Goal: Task Accomplishment & Management: Use online tool/utility

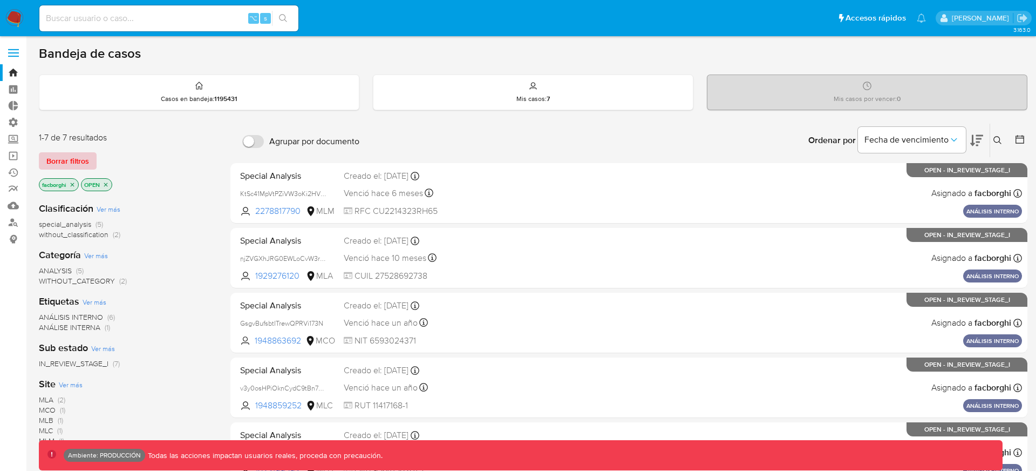
click at [58, 155] on span "Borrar filtros" at bounding box center [67, 160] width 43 height 15
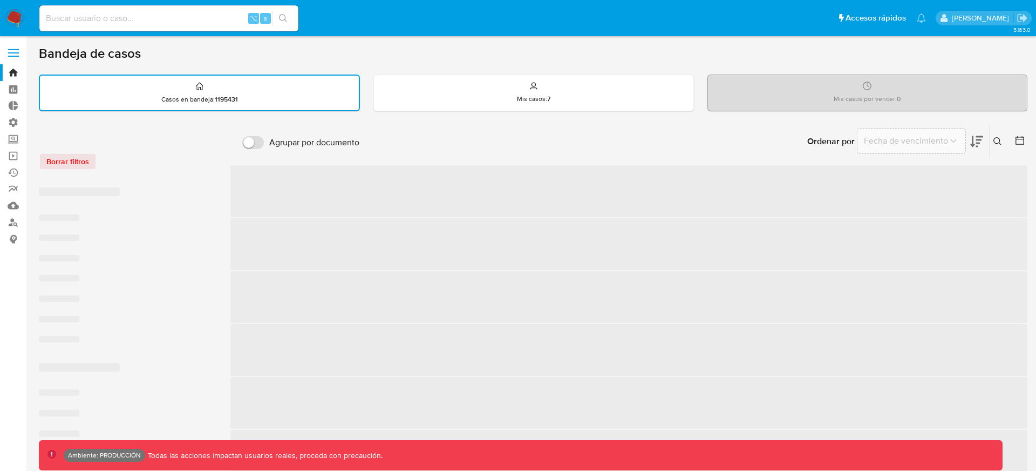
click at [160, 167] on div "Borrar filtros" at bounding box center [125, 161] width 173 height 17
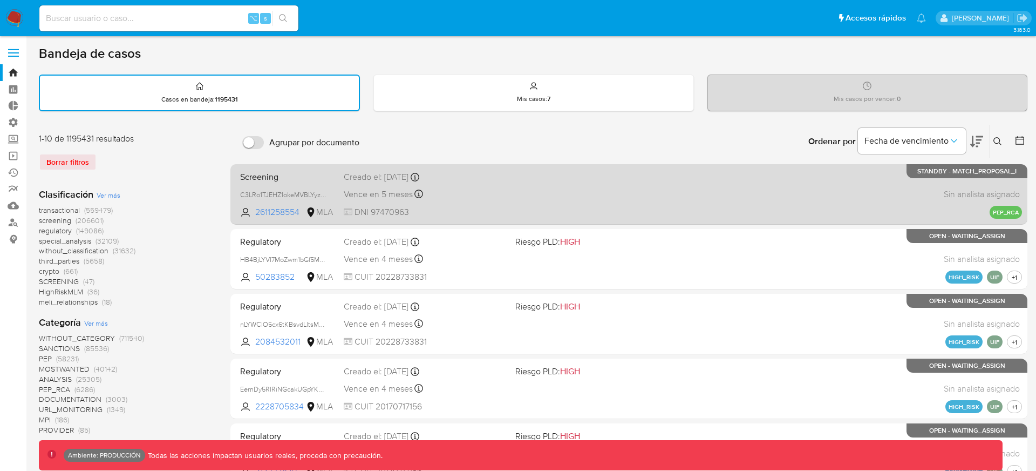
click at [488, 186] on div "Screening C3LRo1TJEHZ1okeMVBLYyzJL 2611258554 MLA Creado el: [DATE] Creado el: …" at bounding box center [629, 194] width 786 height 55
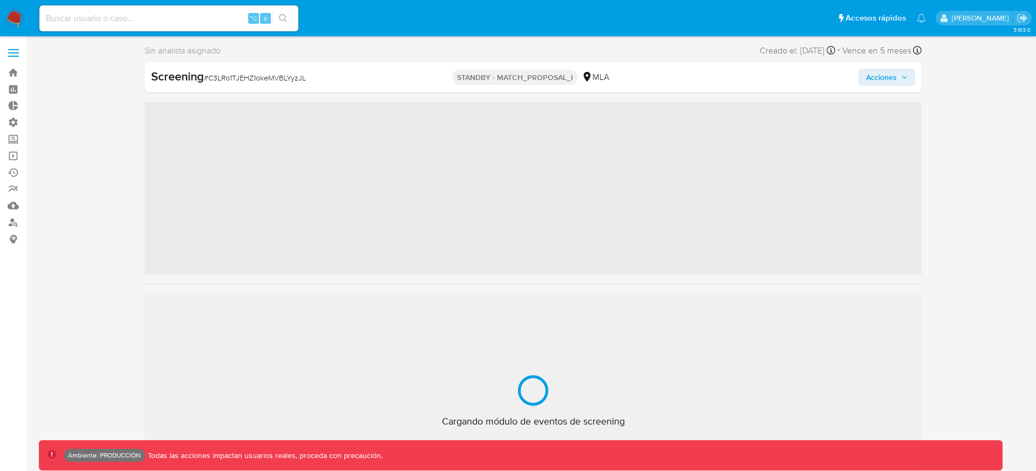
scroll to position [586, 0]
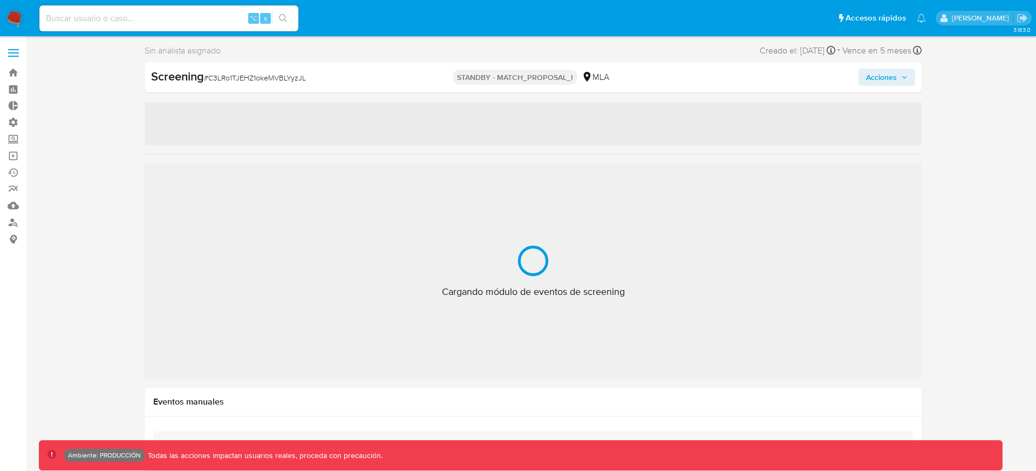
select select "10"
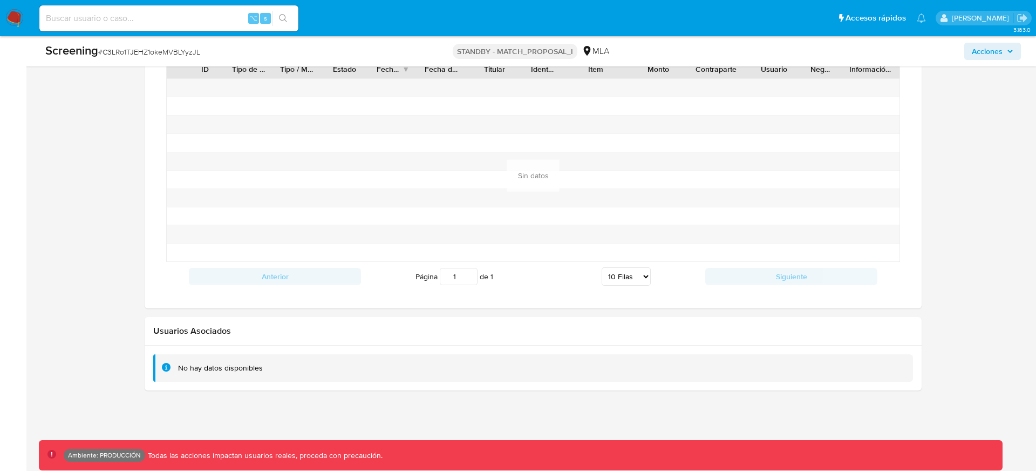
scroll to position [755, 0]
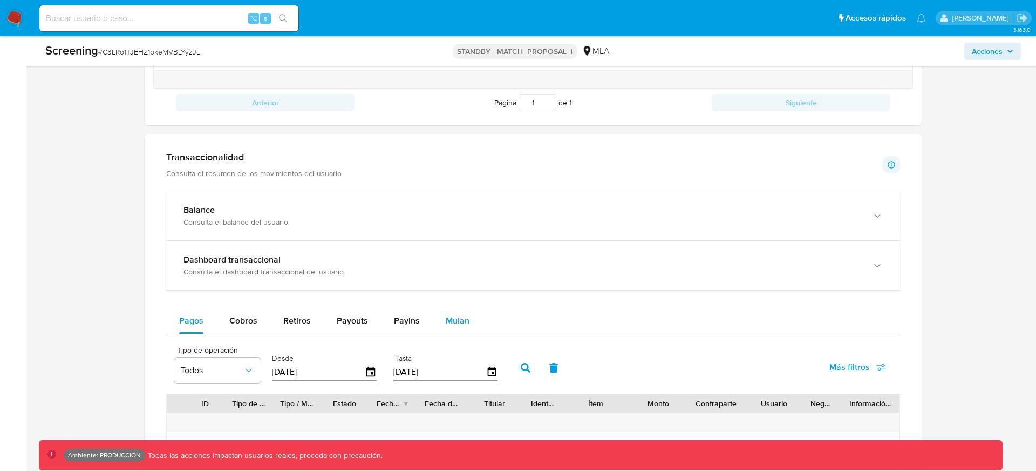
click at [458, 315] on span "Mulan" at bounding box center [458, 320] width 24 height 12
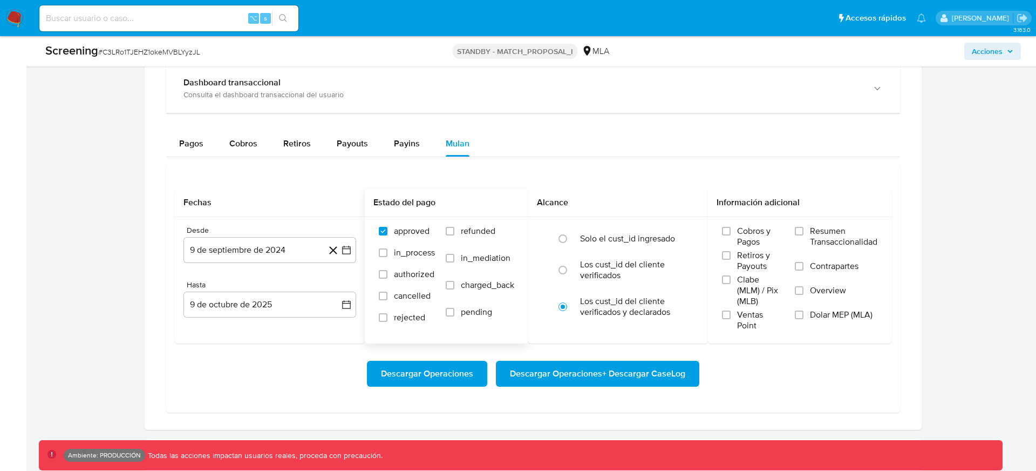
scroll to position [954, 0]
